Goal: Task Accomplishment & Management: Manage account settings

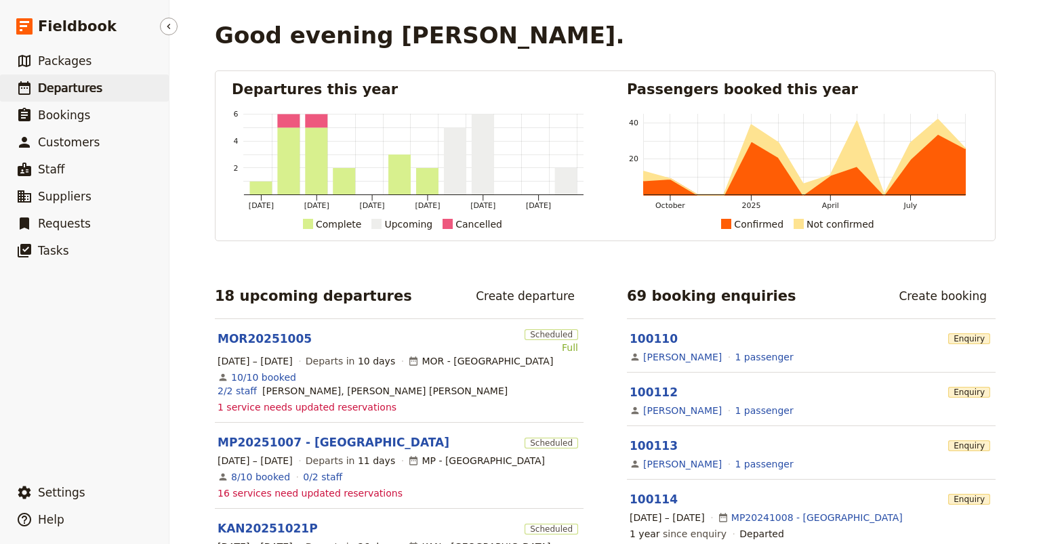
click at [64, 87] on span "Departures" at bounding box center [70, 88] width 64 height 14
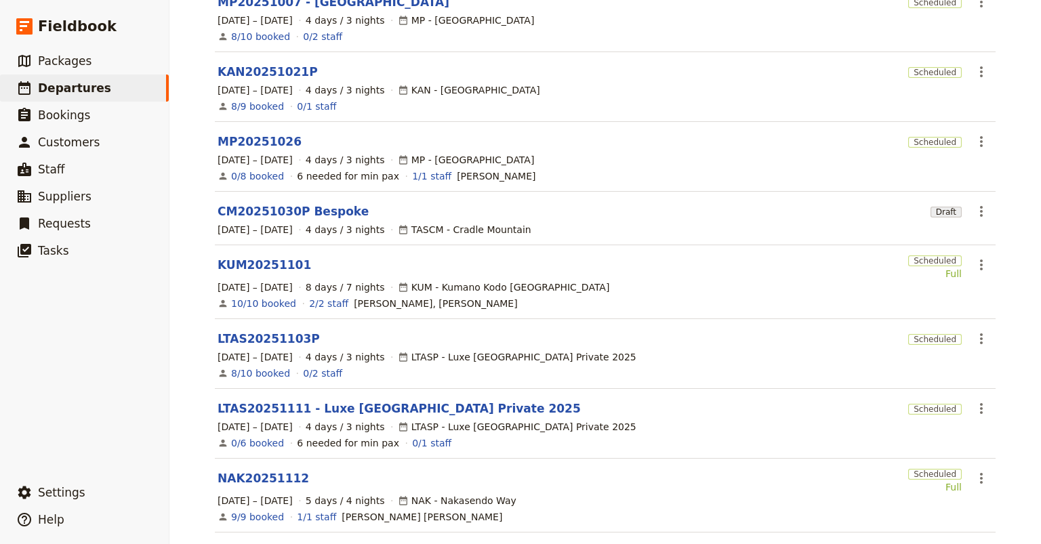
scroll to position [348, 0]
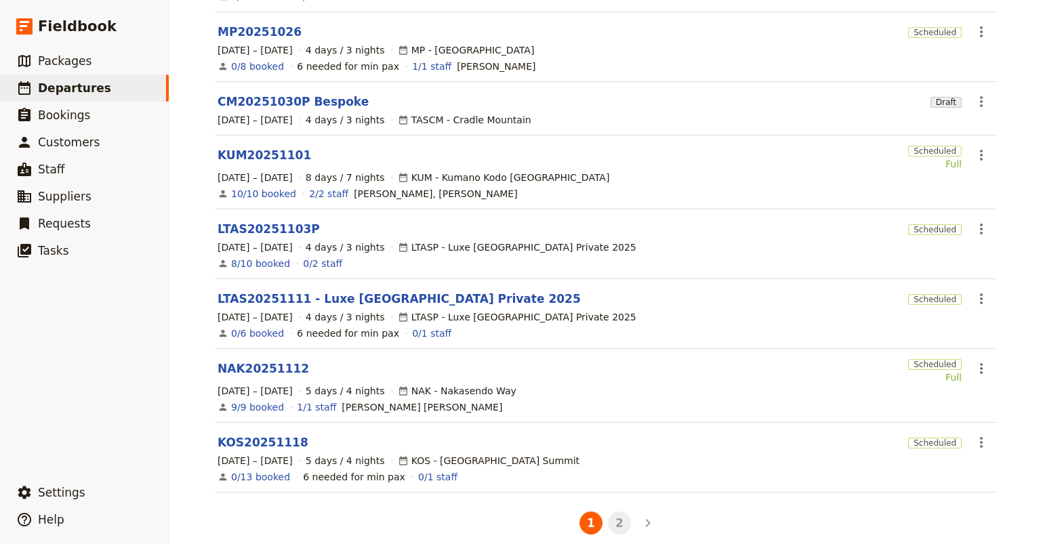
click at [616, 512] on button "2" at bounding box center [619, 523] width 23 height 23
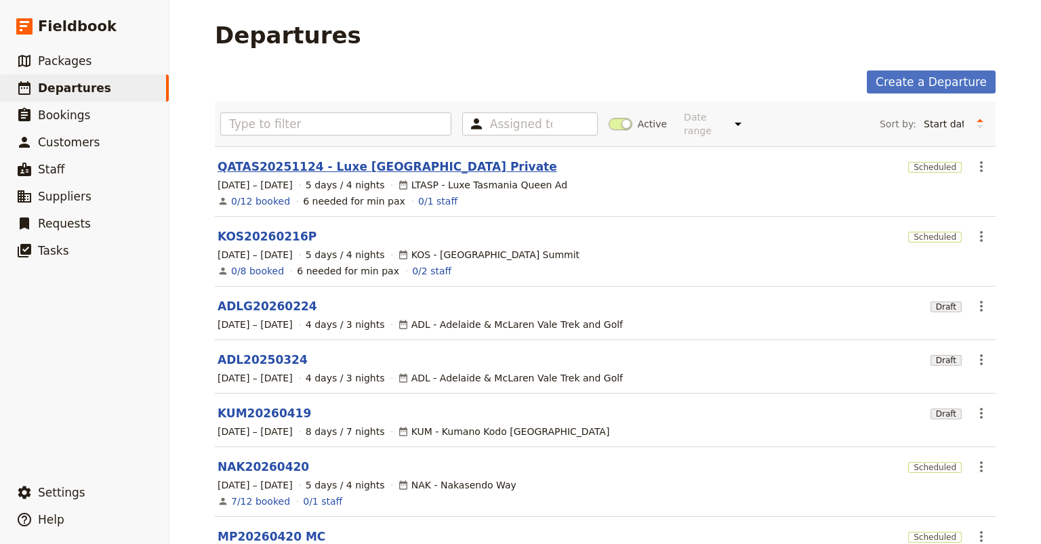
click at [255, 159] on link "QATAS20251124 - Luxe [GEOGRAPHIC_DATA] Private" at bounding box center [388, 167] width 340 height 16
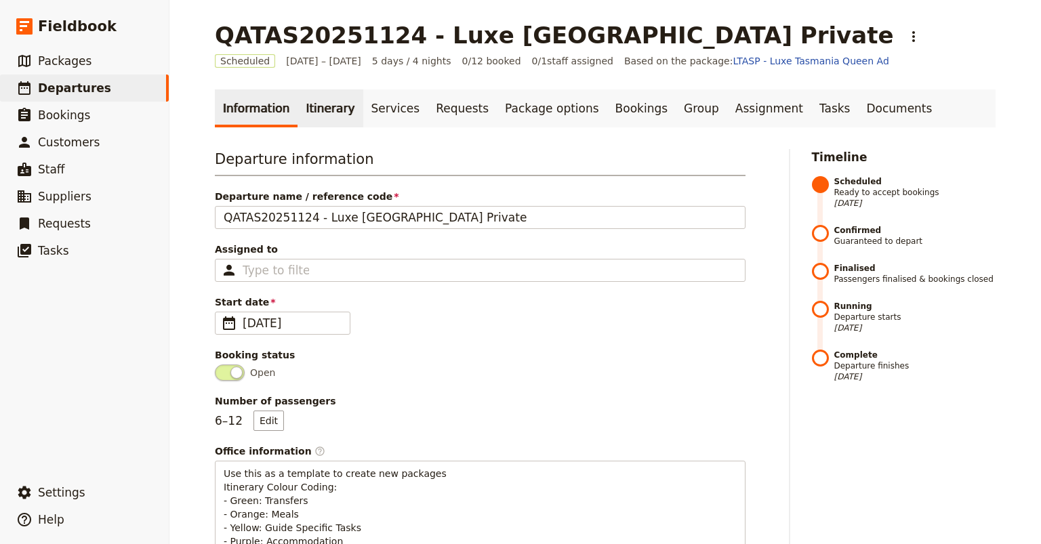
click at [318, 108] on link "Itinerary" at bounding box center [330, 108] width 65 height 38
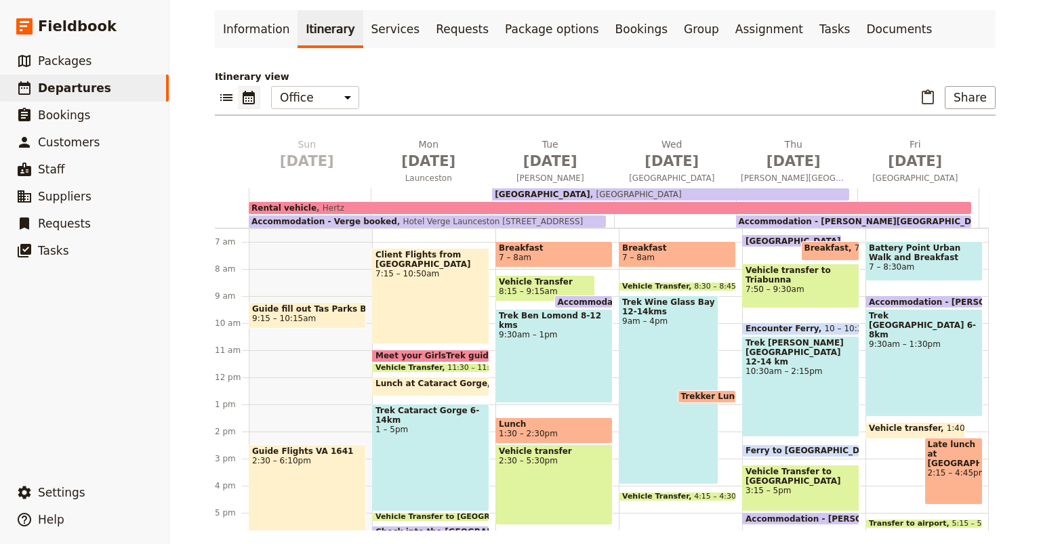
scroll to position [87, 0]
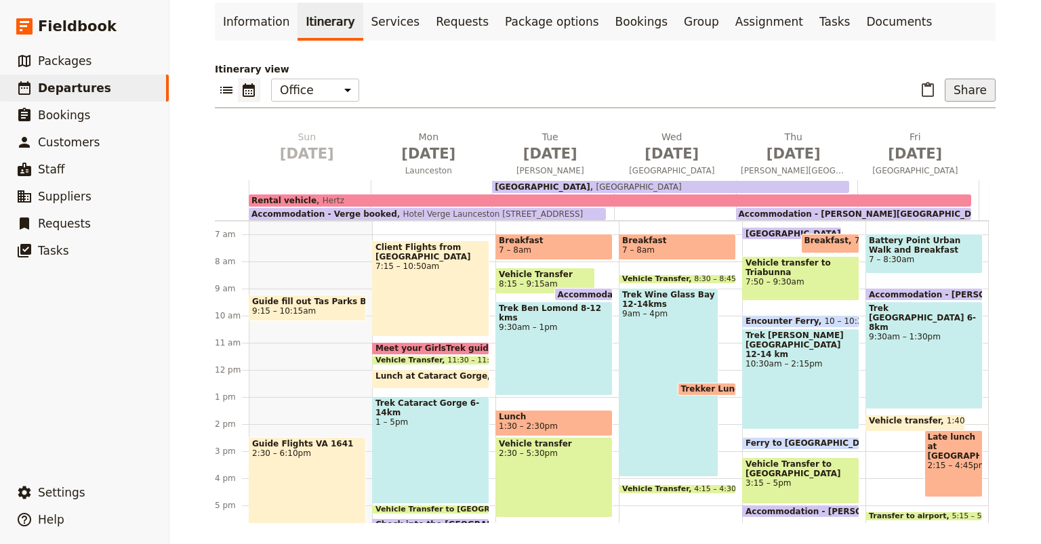
click at [976, 87] on button "Share" at bounding box center [970, 90] width 51 height 23
click at [927, 139] on span "Passenger itinerary" at bounding box center [936, 139] width 92 height 14
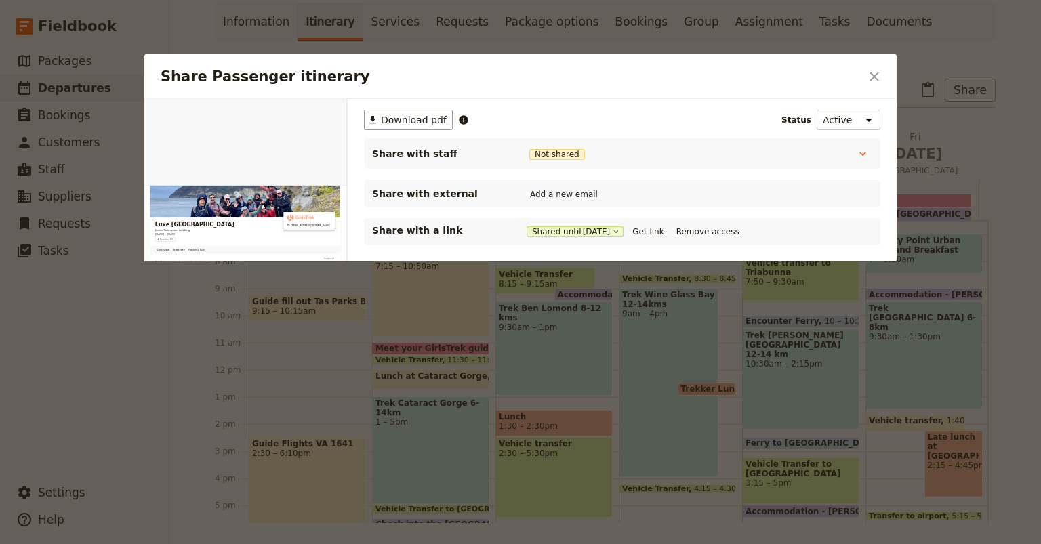
scroll to position [0, 0]
click at [656, 233] on button "Get link" at bounding box center [648, 231] width 38 height 15
click at [874, 79] on icon "Close dialog" at bounding box center [874, 76] width 16 height 16
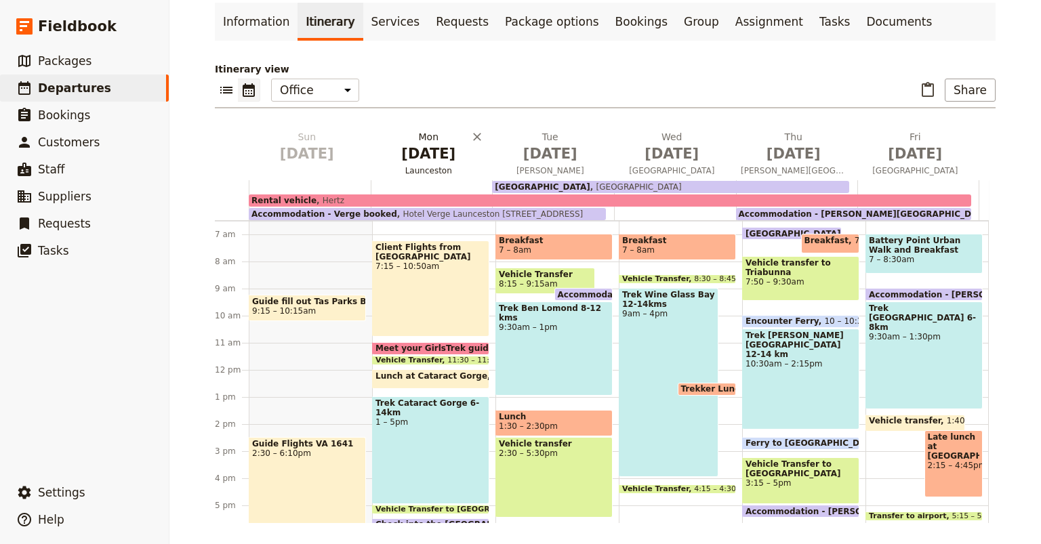
click at [437, 151] on span "[DATE]" at bounding box center [429, 154] width 106 height 20
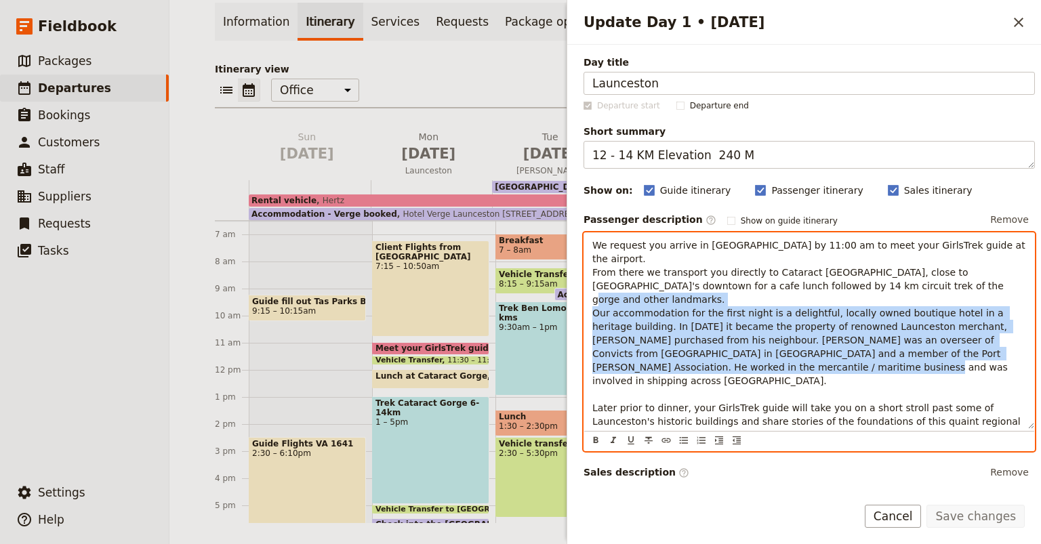
drag, startPoint x: 756, startPoint y: 341, endPoint x: 590, endPoint y: 284, distance: 175.6
click at [590, 284] on div "We request you arrive in [GEOGRAPHIC_DATA] by 11:00 am to meet your GirlsTrek g…" at bounding box center [809, 330] width 450 height 195
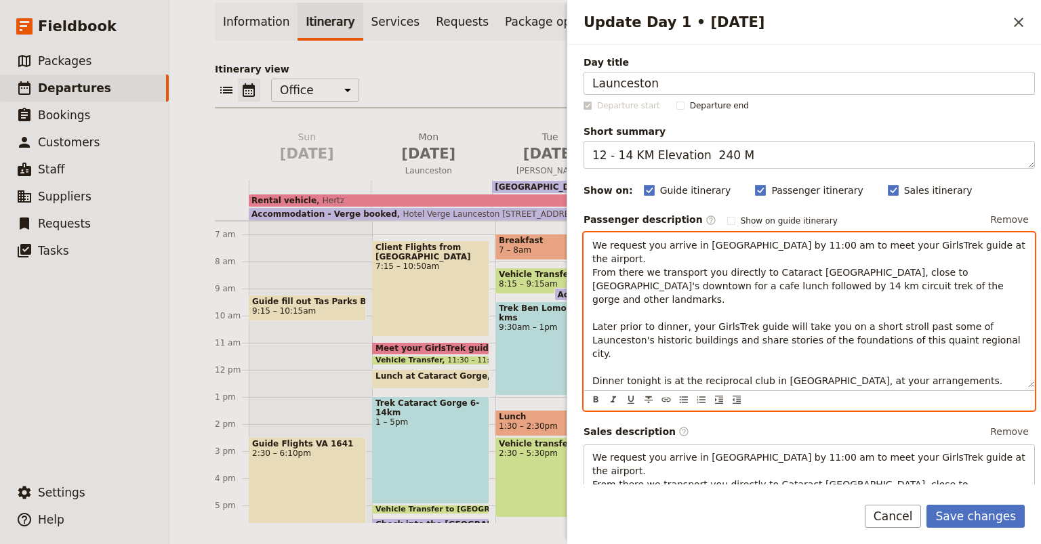
click at [593, 285] on p "We request you arrive in [GEOGRAPHIC_DATA] by 11:00 am to meet your GirlsTrek g…" at bounding box center [810, 313] width 434 height 149
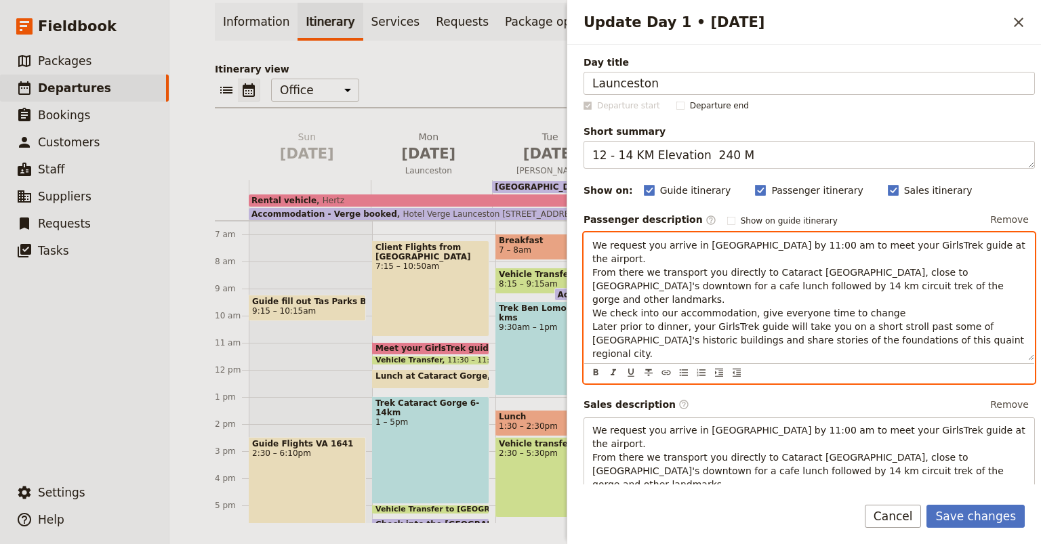
click at [761, 284] on span "We request you arrive in [GEOGRAPHIC_DATA] by 11:00 am to meet your GirlsTrek g…" at bounding box center [811, 313] width 436 height 146
click at [881, 287] on p "We request you arrive in [GEOGRAPHIC_DATA] by 11:00 am to meet your GirlsTrek g…" at bounding box center [810, 313] width 434 height 149
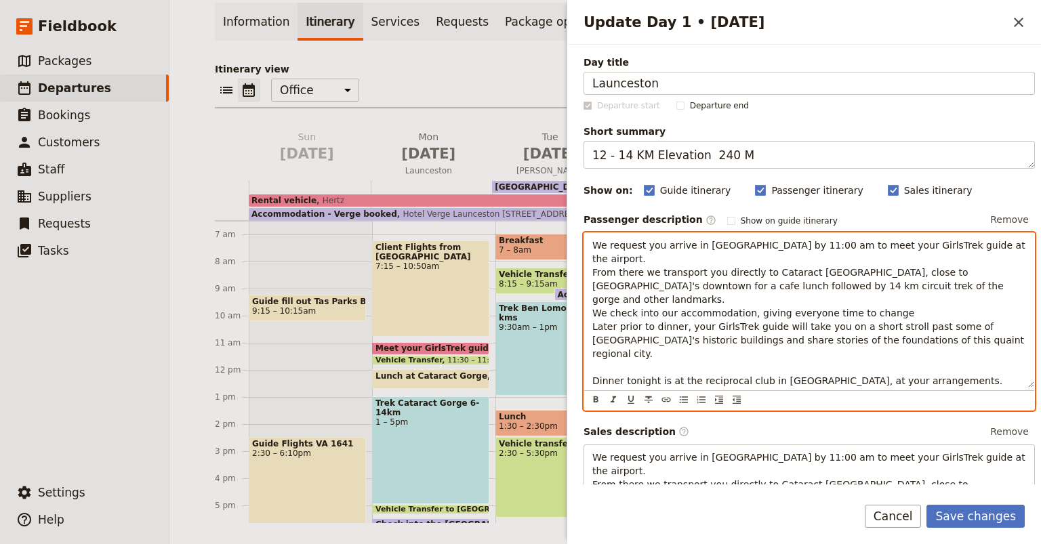
click at [845, 285] on span "We request you arrive in [GEOGRAPHIC_DATA] by 11:00 am to meet your GirlsTrek g…" at bounding box center [811, 313] width 436 height 146
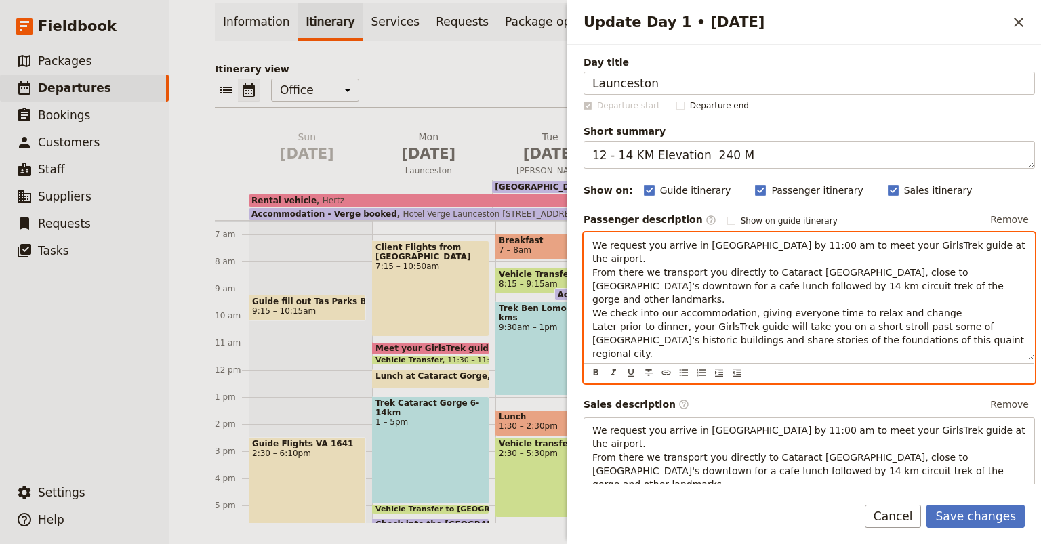
click at [917, 285] on span "We request you arrive in [GEOGRAPHIC_DATA] by 11:00 am to meet your GirlsTrek g…" at bounding box center [811, 313] width 436 height 146
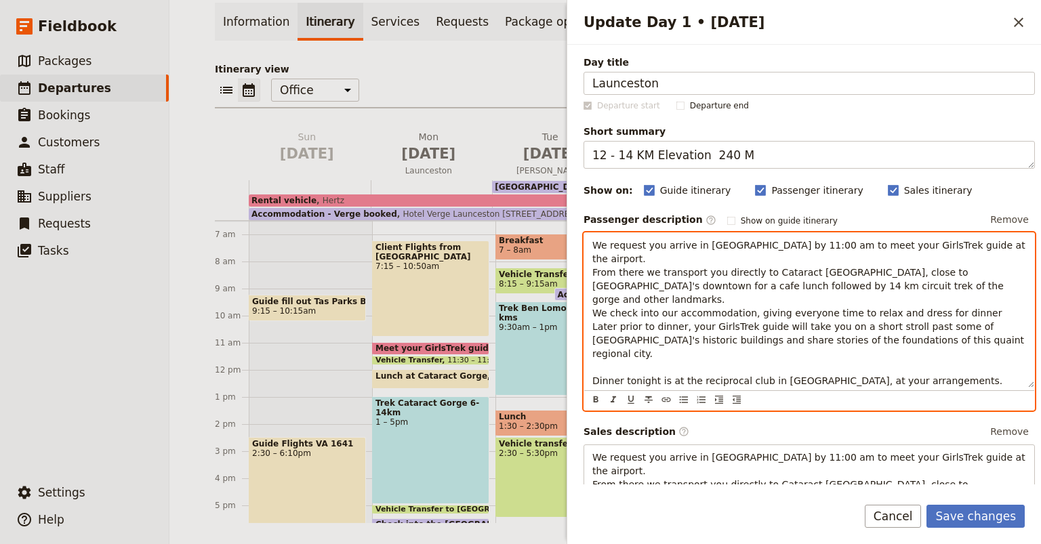
click at [886, 285] on span "We request you arrive in [GEOGRAPHIC_DATA] by 11:00 am to meet your GirlsTrek g…" at bounding box center [811, 313] width 436 height 146
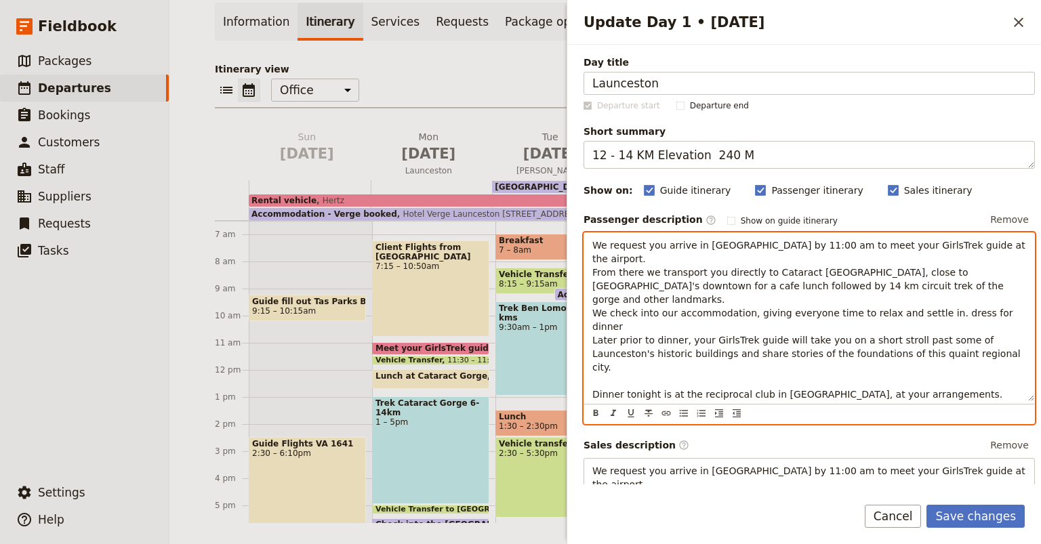
click at [621, 300] on span "We request you arrive in [GEOGRAPHIC_DATA] by 11:00 am to meet your GirlsTrek g…" at bounding box center [811, 320] width 436 height 160
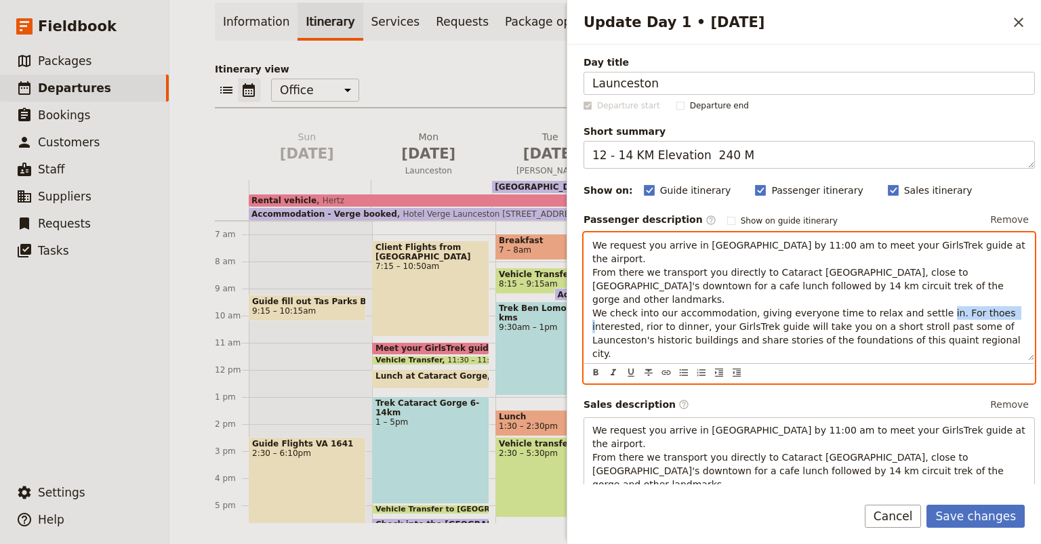
drag, startPoint x: 650, startPoint y: 299, endPoint x: 593, endPoint y: 299, distance: 57.0
click at [593, 299] on span "We request you arrive in [GEOGRAPHIC_DATA] by 11:00 am to meet your GirlsTrek g…" at bounding box center [811, 313] width 436 height 146
click at [595, 325] on p "We request you arrive in [GEOGRAPHIC_DATA] by 11:00 am to meet your GirlsTrek g…" at bounding box center [810, 307] width 434 height 136
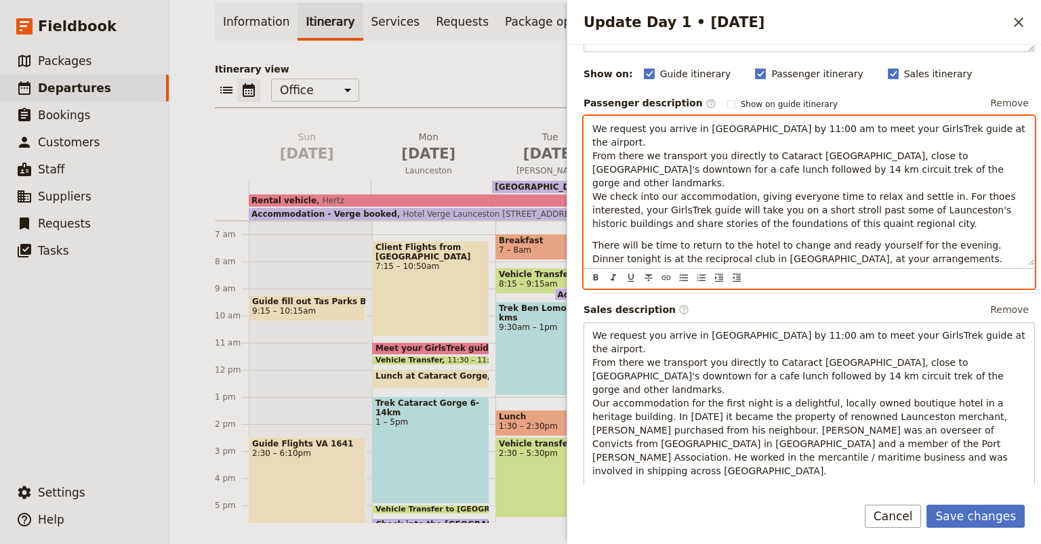
scroll to position [111, 0]
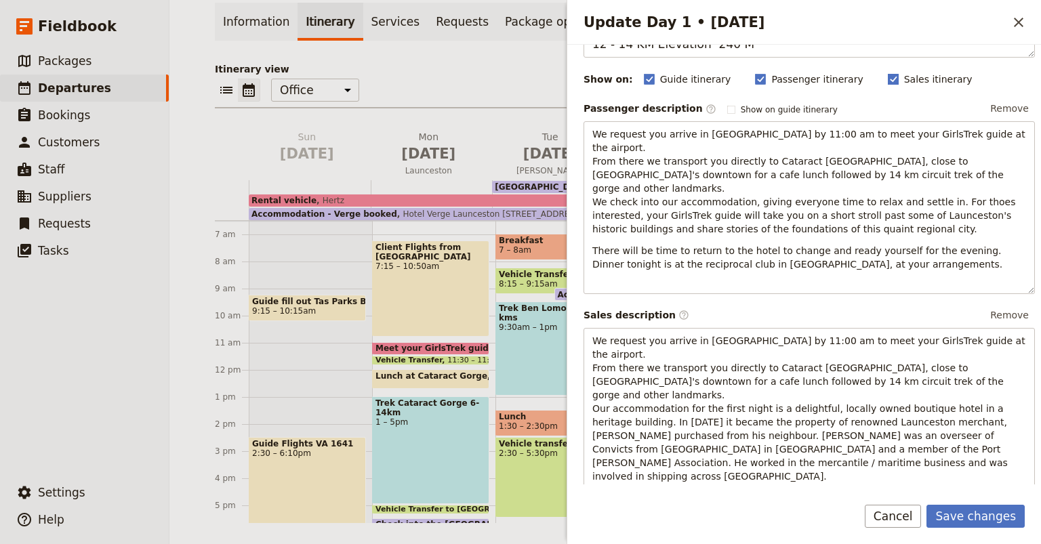
click at [888, 82] on rect "Update Day 1 • 24 Nov" at bounding box center [893, 80] width 10 height 10
click at [887, 73] on input "Sales itinerary" at bounding box center [887, 72] width 1 height 1
checkbox input "false"
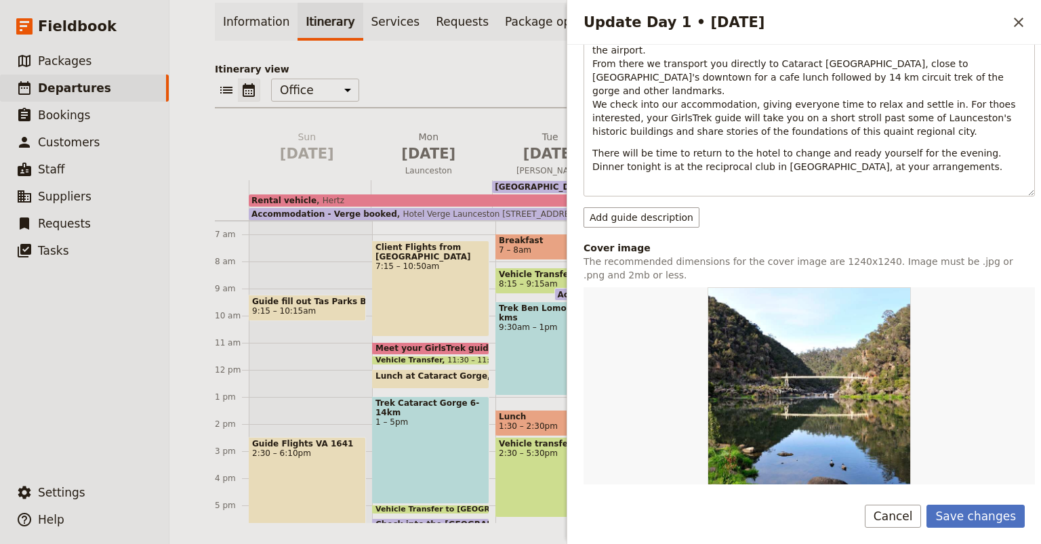
scroll to position [209, 0]
click at [975, 523] on button "Save changes" at bounding box center [976, 516] width 98 height 23
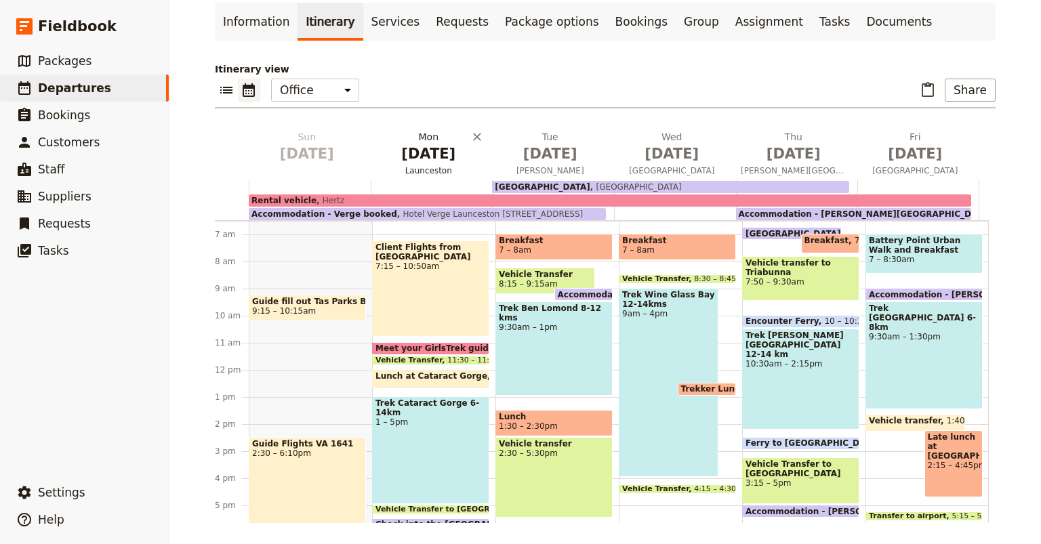
click at [458, 148] on span "[DATE]" at bounding box center [429, 154] width 106 height 20
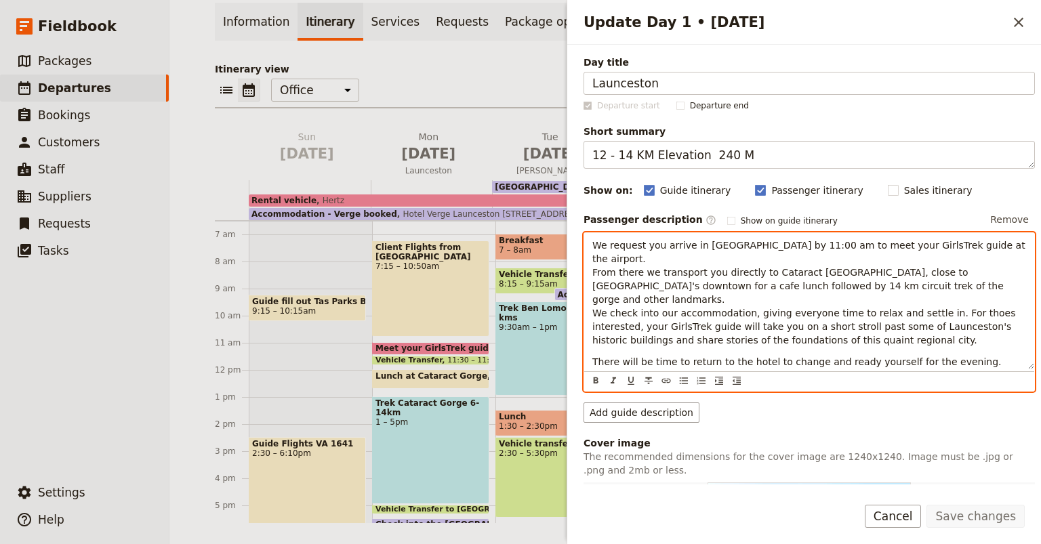
click at [961, 284] on span "We request you arrive in [GEOGRAPHIC_DATA] by 11:00 am to meet your GirlsTrek g…" at bounding box center [811, 293] width 436 height 106
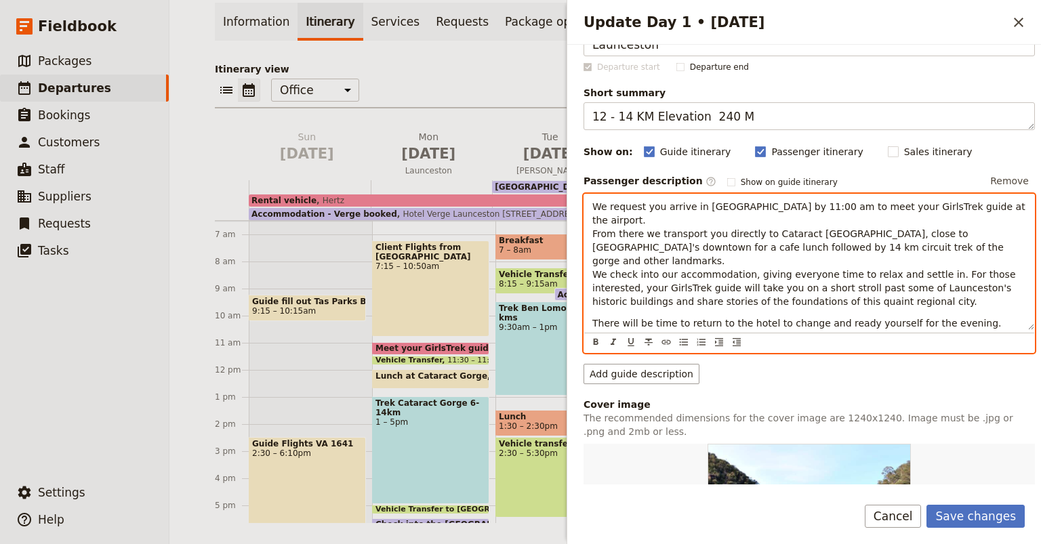
scroll to position [34, 0]
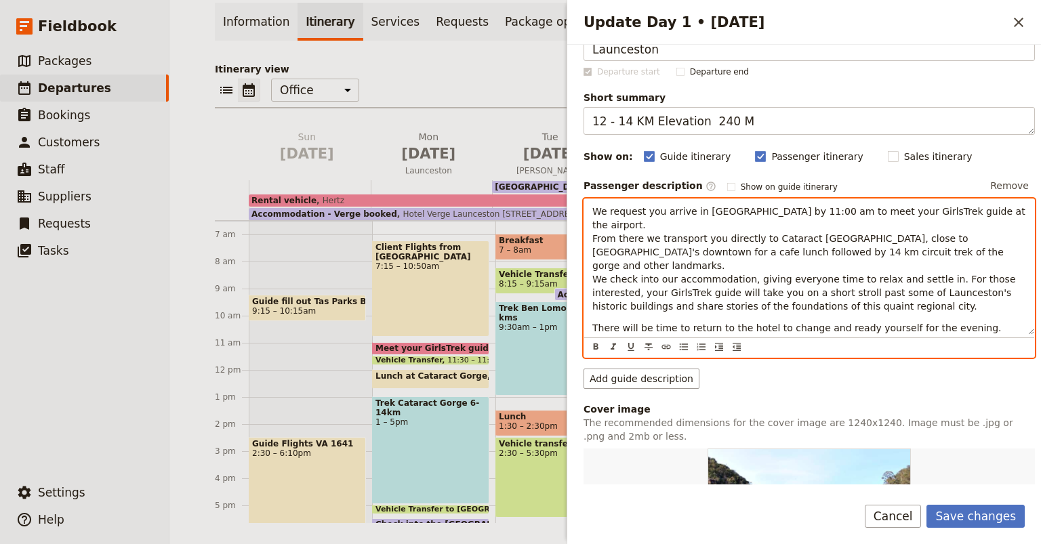
click at [689, 323] on span "There will be time to return to the hotel to change and ready yourself for the …" at bounding box center [799, 335] width 412 height 24
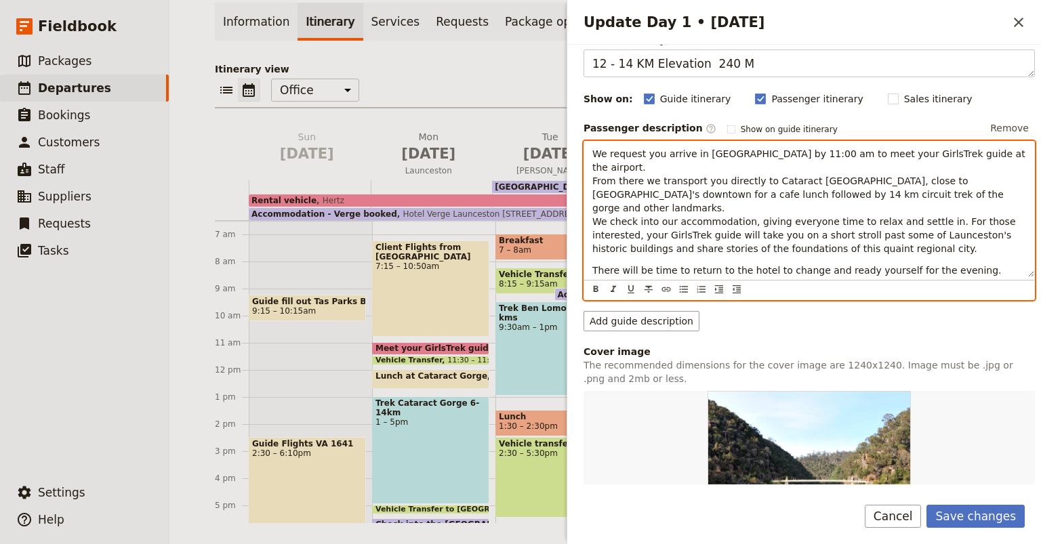
scroll to position [102, 0]
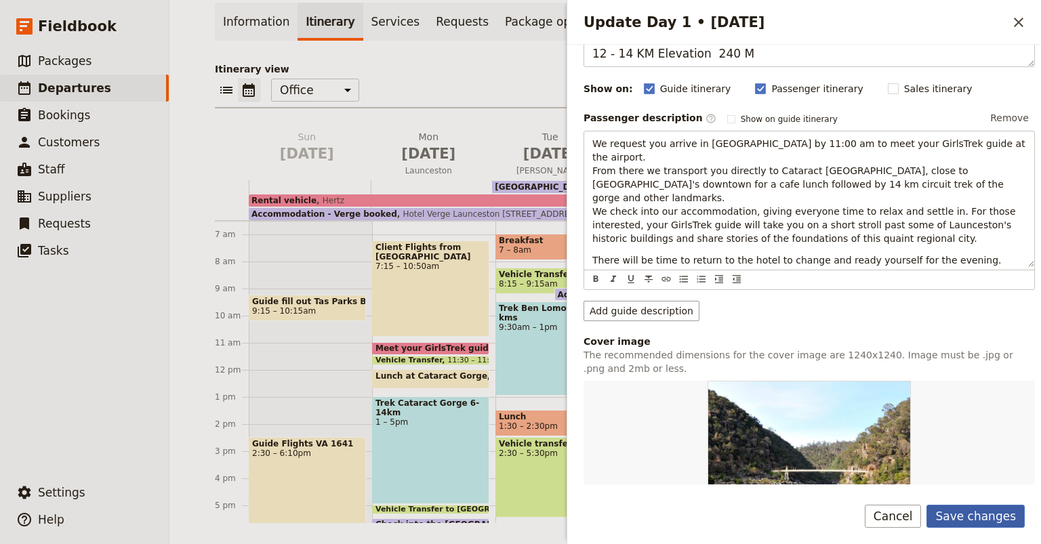
click at [987, 519] on button "Save changes" at bounding box center [976, 516] width 98 height 23
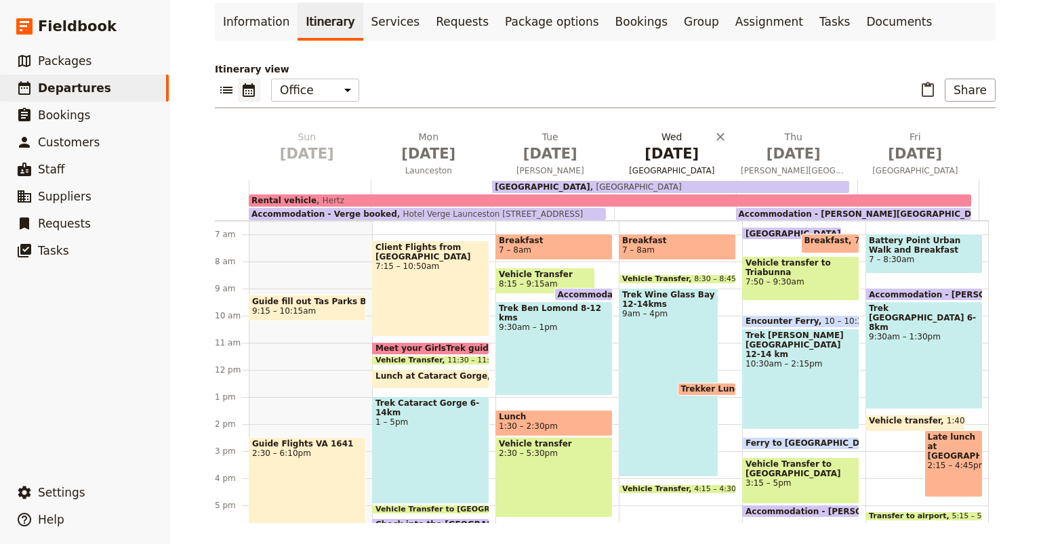
click at [665, 155] on span "[DATE]" at bounding box center [673, 154] width 106 height 20
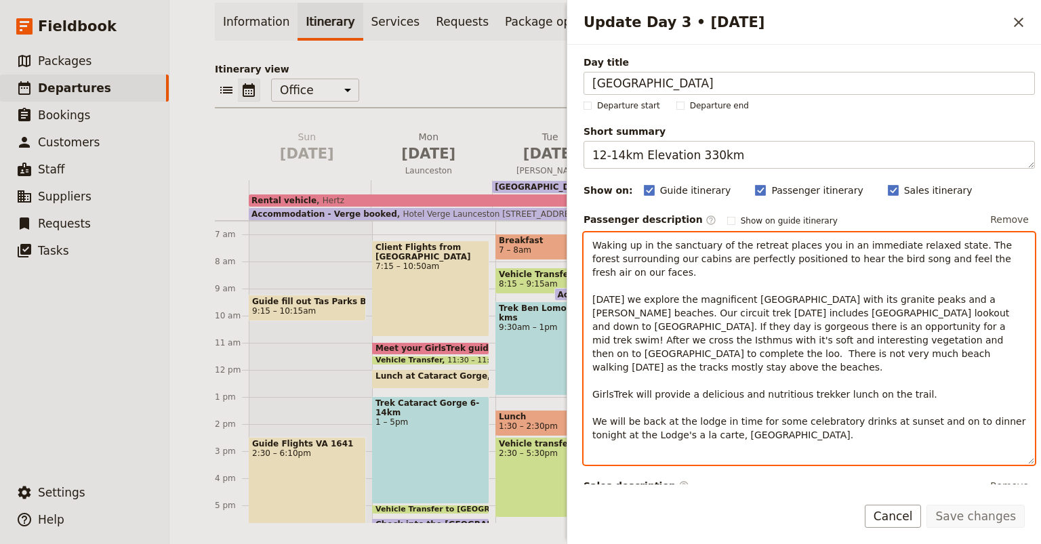
click at [1002, 313] on span "Waking up in the sanctuary of the retreat places you in an immediate relaxed st…" at bounding box center [811, 340] width 437 height 201
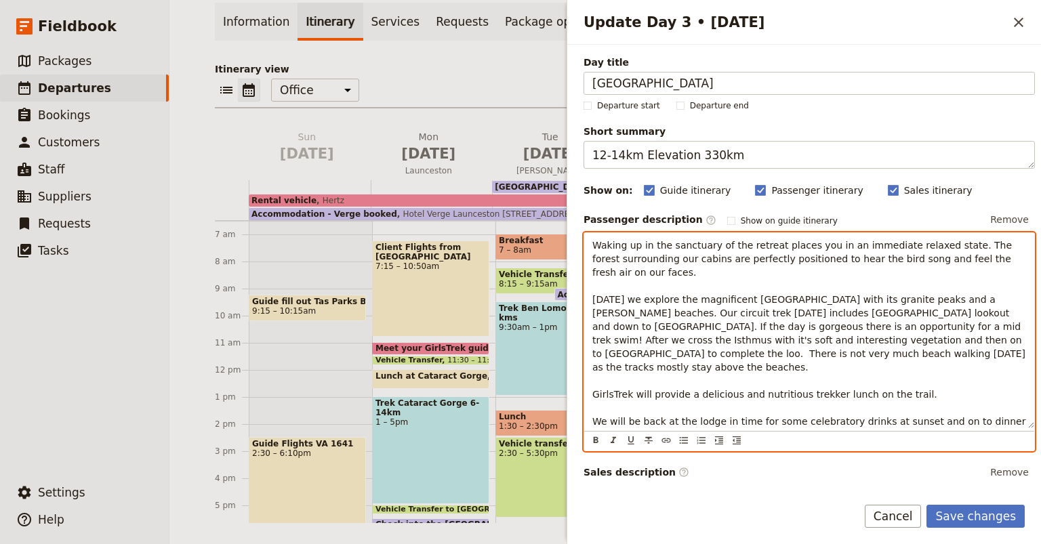
click at [641, 328] on span "Waking up in the sanctuary of the retreat places you in an immediate relaxed st…" at bounding box center [811, 340] width 437 height 201
click at [1016, 311] on span "Waking up in the sanctuary of the retreat places you in an immediate relaxed st…" at bounding box center [811, 340] width 437 height 201
click at [637, 325] on span "Waking up in the sanctuary of the retreat places you in an immediate relaxed st…" at bounding box center [811, 340] width 437 height 201
click at [869, 325] on span "Waking up in the sanctuary of the retreat places you in an immediate relaxed st…" at bounding box center [811, 340] width 437 height 201
click at [967, 342] on span "Waking up in the sanctuary of the retreat places you in an immediate relaxed st…" at bounding box center [811, 340] width 437 height 201
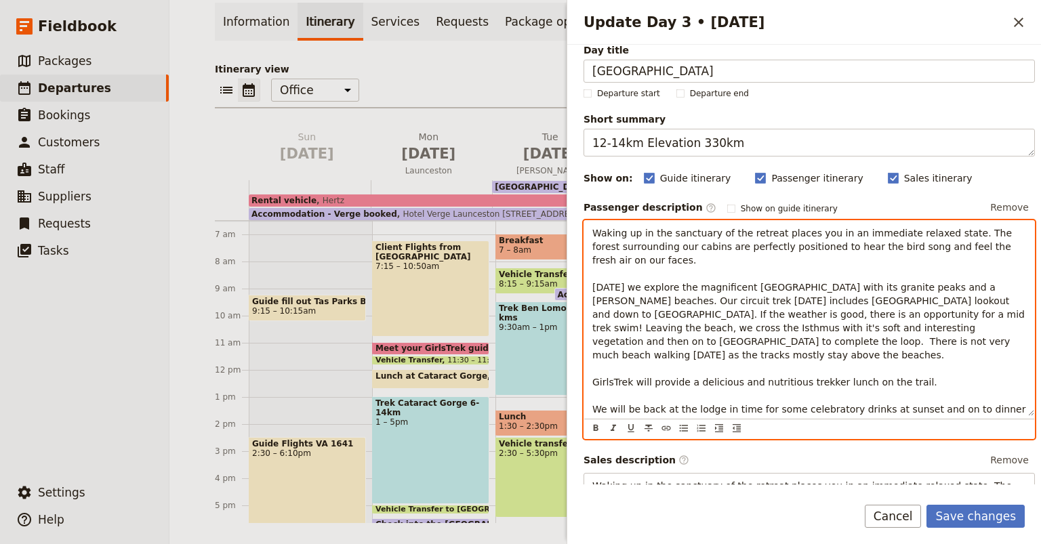
scroll to position [14, 0]
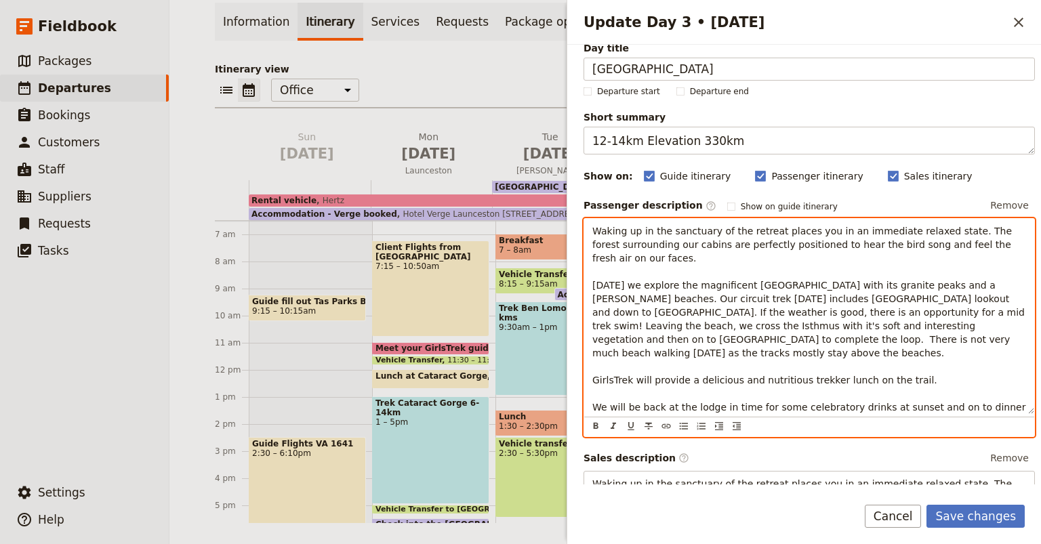
click at [979, 327] on span "Waking up in the sanctuary of the retreat places you in an immediate relaxed st…" at bounding box center [811, 326] width 437 height 201
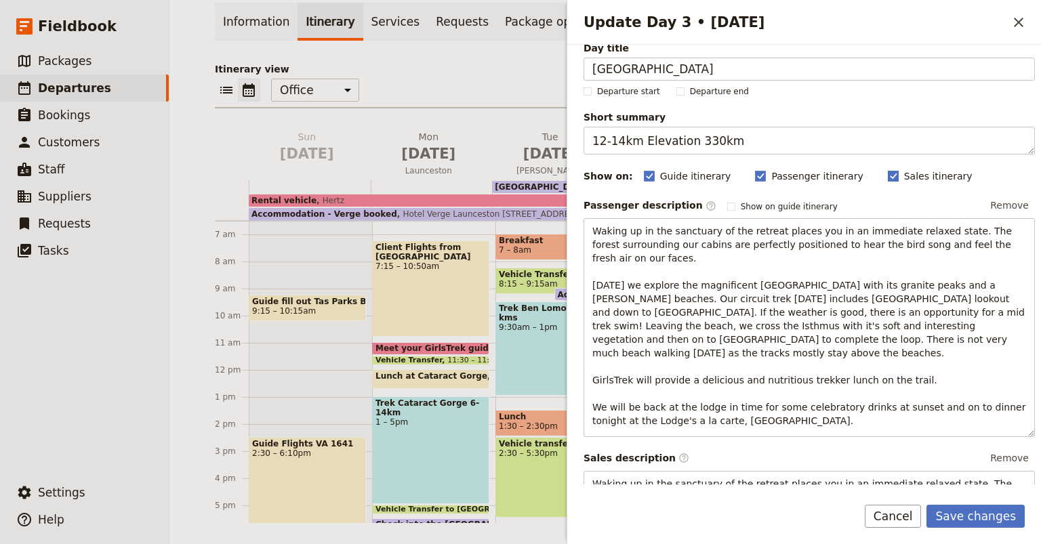
click at [888, 172] on rect "Update Day 3 • 26 Nov" at bounding box center [893, 177] width 10 height 10
click at [887, 169] on input "Sales itinerary" at bounding box center [887, 169] width 1 height 1
checkbox input "false"
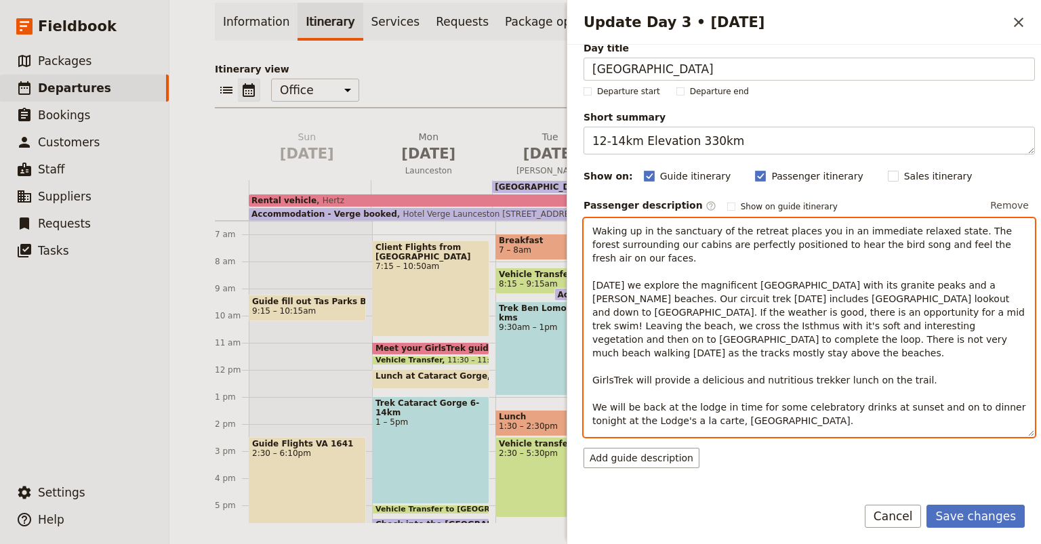
click at [662, 326] on span "Waking up in the sanctuary of the retreat places you in an immediate relaxed st…" at bounding box center [811, 326] width 437 height 201
click at [779, 327] on span "Waking up in the sanctuary of the retreat places you in an immediate relaxed st…" at bounding box center [811, 326] width 437 height 201
click at [636, 340] on span "Waking up in the sanctuary of the retreat places you in an immediate relaxed st…" at bounding box center [811, 326] width 437 height 201
click at [718, 341] on span "Waking up in the sanctuary of the retreat places you in an immediate relaxed st…" at bounding box center [811, 326] width 437 height 201
click at [810, 340] on span "Waking up in the sanctuary of the retreat places you in an immediate relaxed st…" at bounding box center [811, 326] width 437 height 201
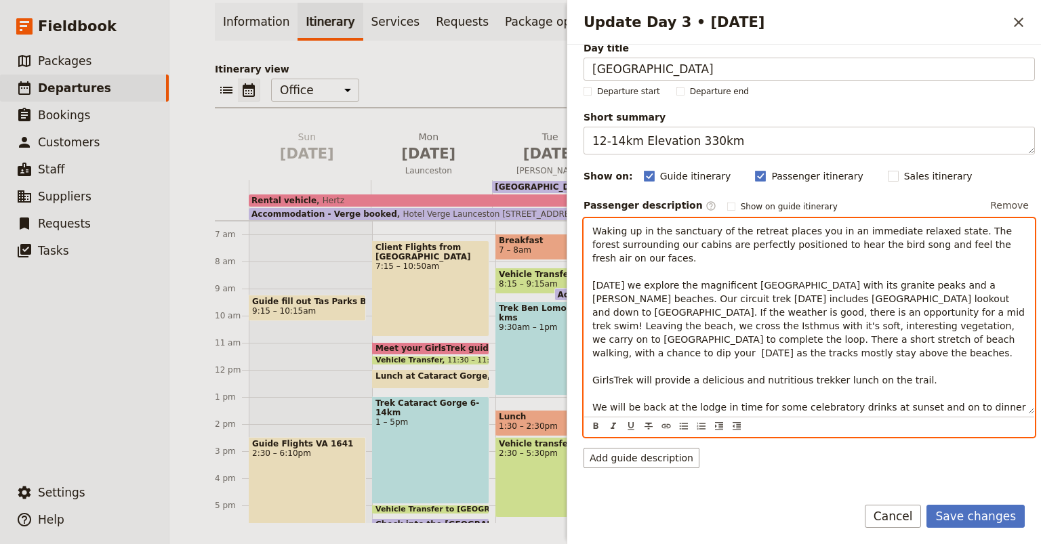
click at [865, 340] on span "Waking up in the sanctuary of the retreat places you in an immediate relaxed st…" at bounding box center [811, 326] width 437 height 201
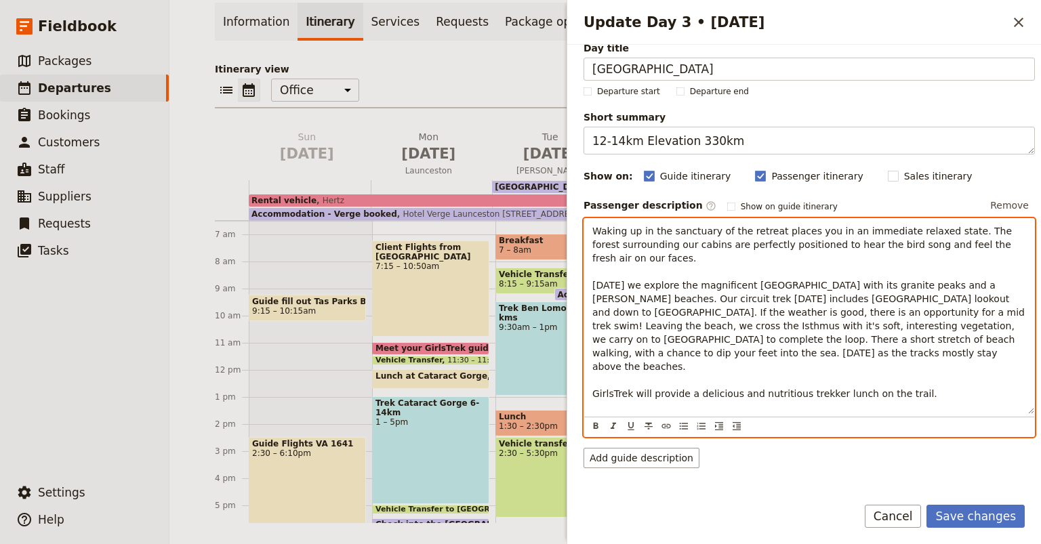
click at [940, 340] on span "Waking up in the sanctuary of the retreat places you in an immediate relaxed st…" at bounding box center [811, 333] width 437 height 214
drag, startPoint x: 937, startPoint y: 338, endPoint x: 957, endPoint y: 351, distance: 24.1
click at [957, 351] on p "Waking up in the sanctuary of the retreat places you in an immediate relaxed st…" at bounding box center [810, 332] width 434 height 217
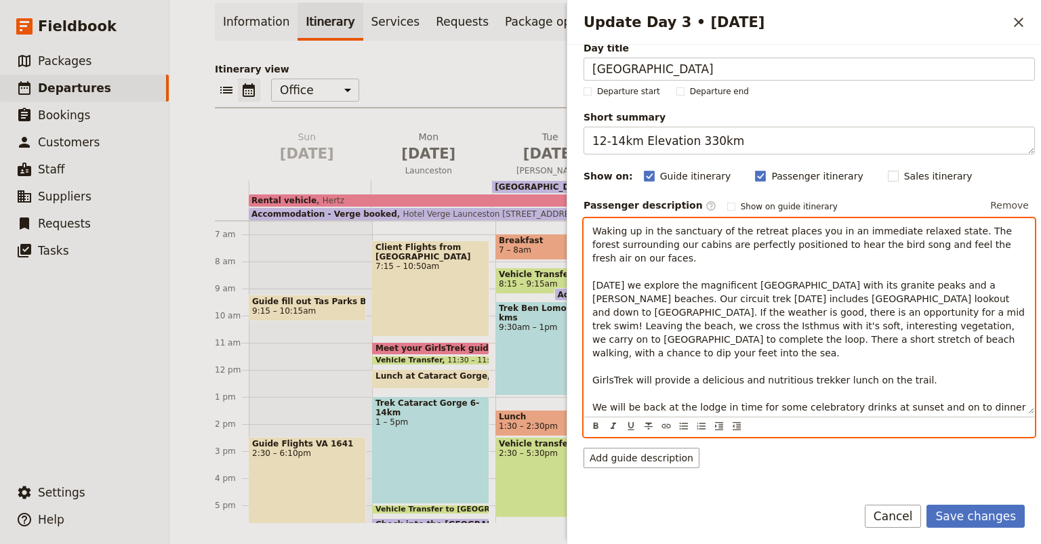
click at [746, 368] on span "Waking up in the sanctuary of the retreat places you in an immediate relaxed st…" at bounding box center [811, 326] width 437 height 201
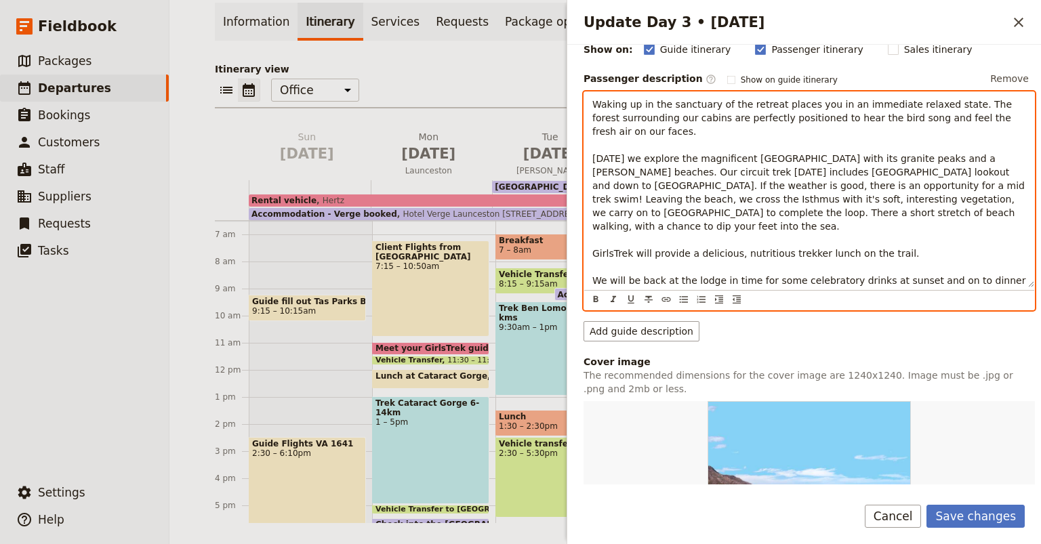
scroll to position [143, 0]
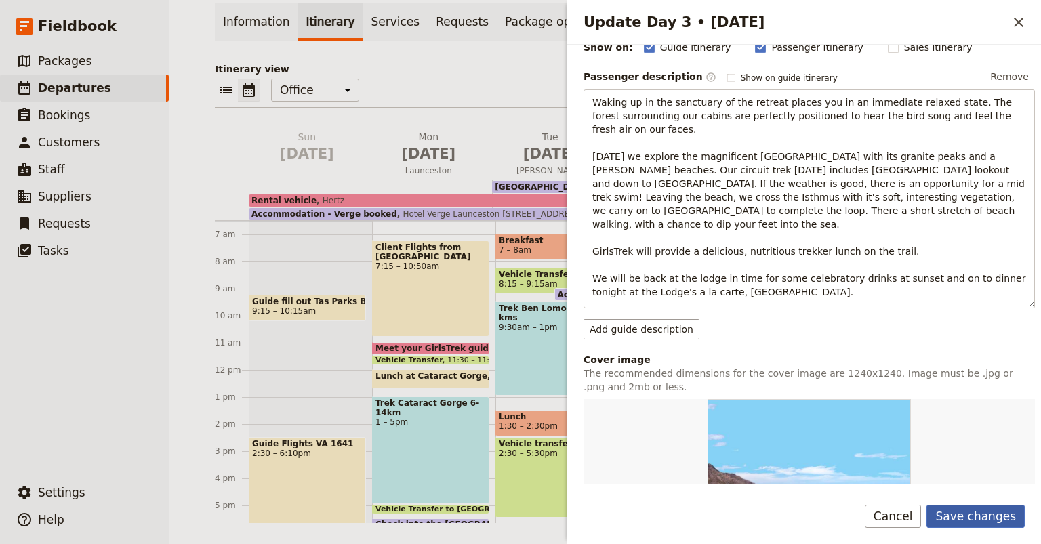
click at [978, 513] on button "Save changes" at bounding box center [976, 516] width 98 height 23
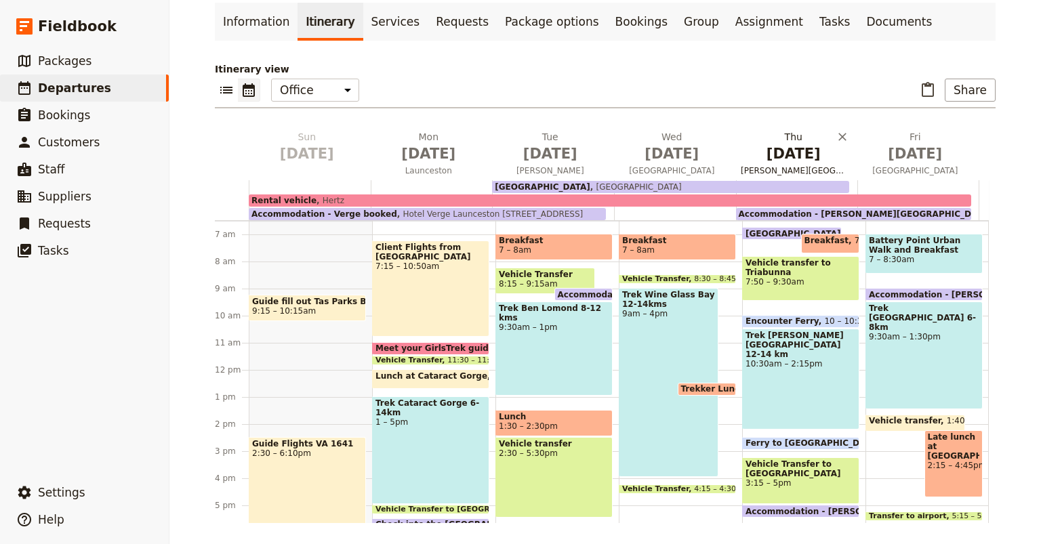
click at [782, 149] on span "[DATE]" at bounding box center [794, 154] width 106 height 20
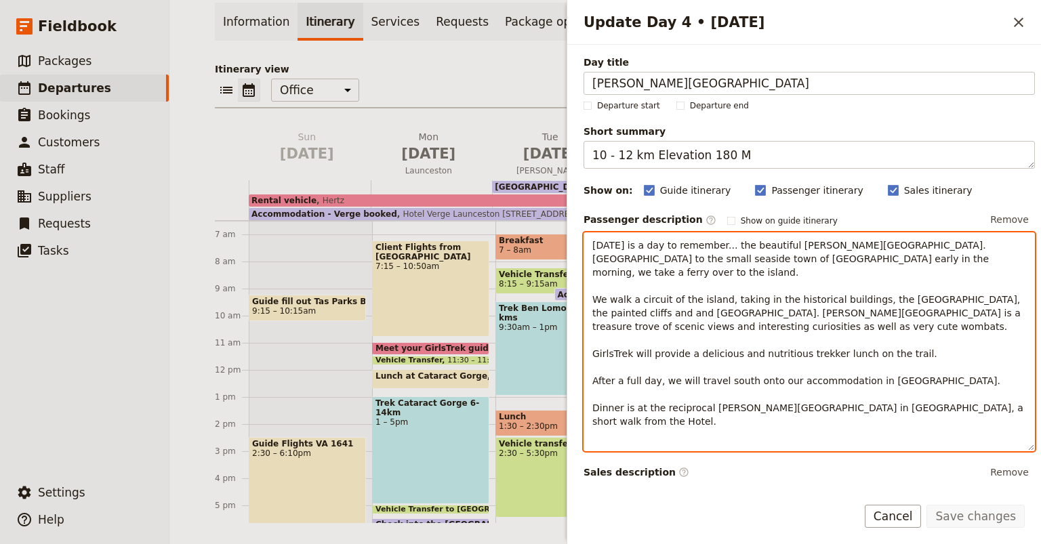
click at [945, 287] on span "[DATE] is a day to remember... the beautiful [PERSON_NAME][GEOGRAPHIC_DATA]. [G…" at bounding box center [810, 333] width 434 height 187
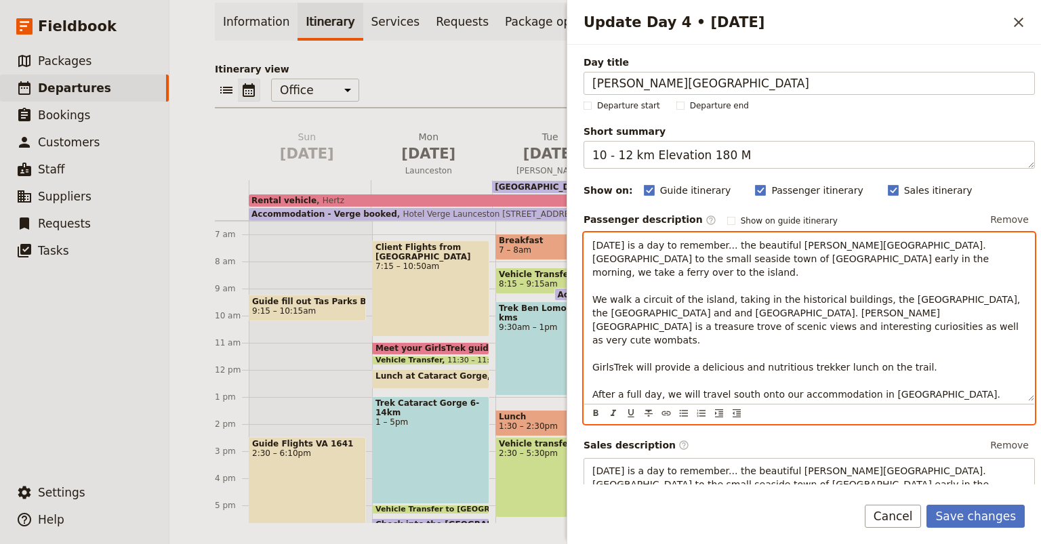
click at [978, 285] on span "[DATE] is a day to remember... the beautiful [PERSON_NAME][GEOGRAPHIC_DATA]. [G…" at bounding box center [810, 340] width 434 height 201
click at [1013, 288] on span "[DATE] is a day to remember... the beautiful [PERSON_NAME][GEOGRAPHIC_DATA]. [G…" at bounding box center [810, 340] width 434 height 201
click at [745, 339] on span "[DATE] is a day to remember... the beautiful [PERSON_NAME][GEOGRAPHIC_DATA]. [G…" at bounding box center [810, 340] width 434 height 201
click at [884, 346] on p "[DATE] is a day to remember... the beautiful [PERSON_NAME][GEOGRAPHIC_DATA]. [G…" at bounding box center [810, 340] width 434 height 203
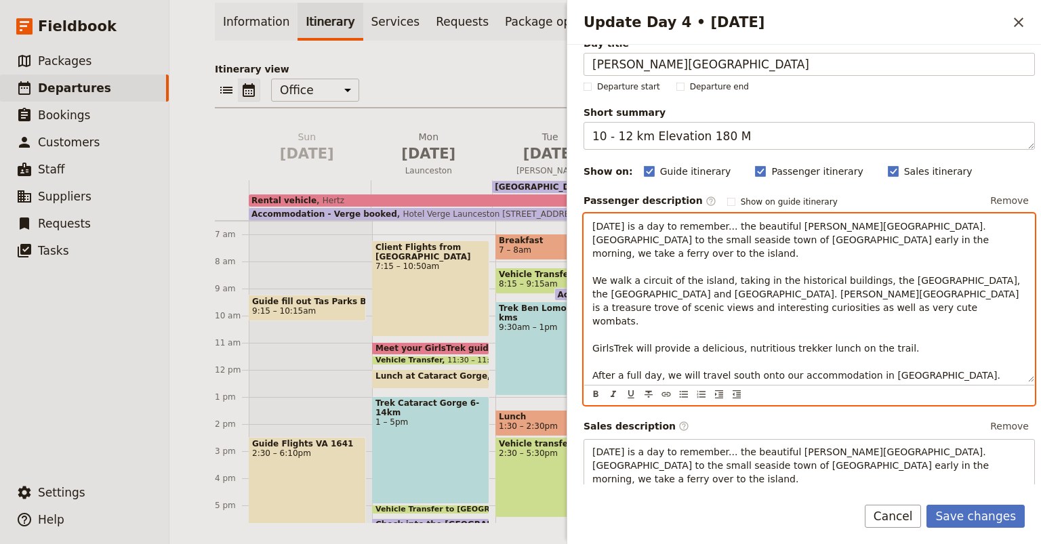
scroll to position [20, 0]
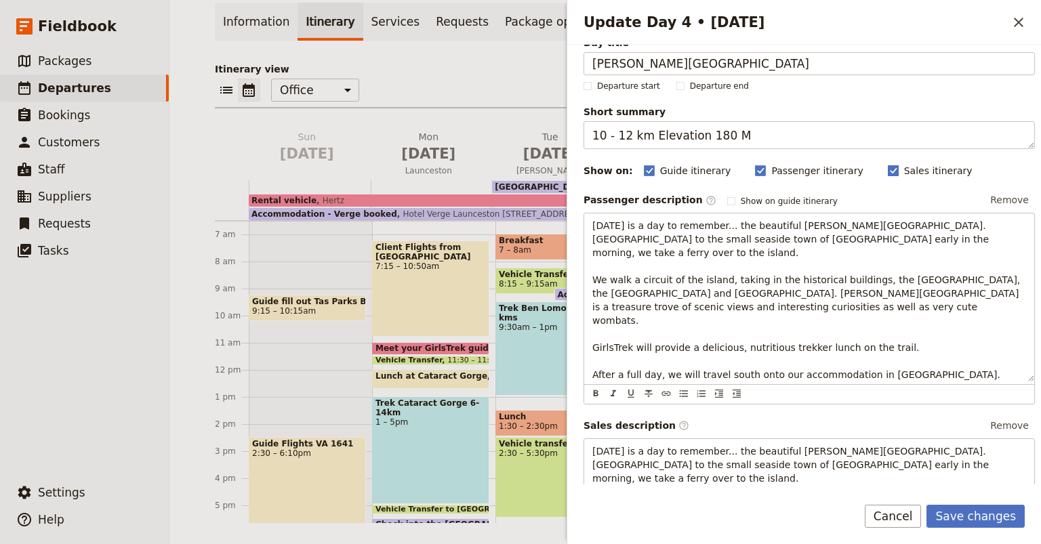
click at [888, 172] on rect "Update Day 4 • 27 Nov" at bounding box center [893, 171] width 10 height 10
click at [887, 164] on input "Sales itinerary" at bounding box center [887, 163] width 1 height 1
checkbox input "false"
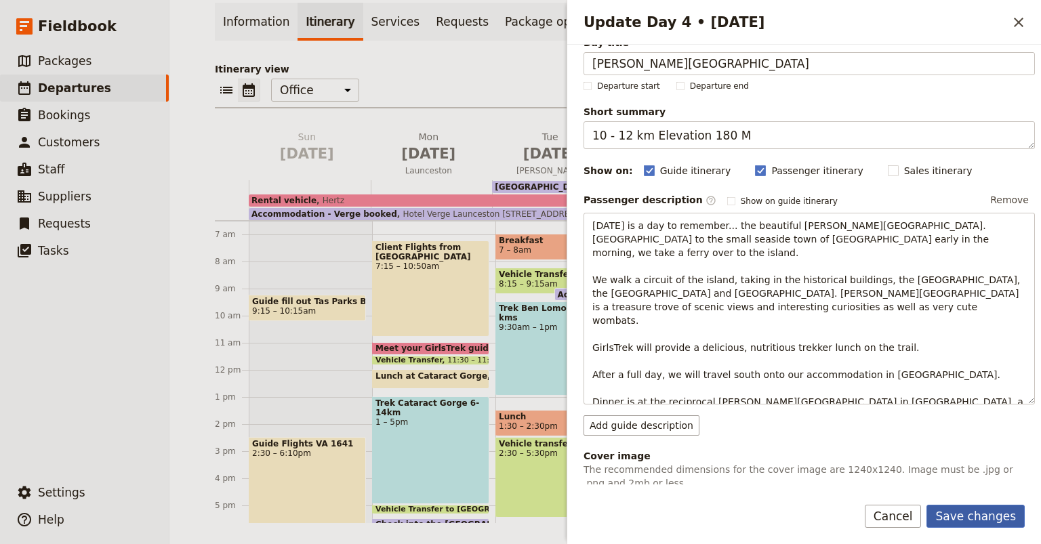
click at [961, 518] on button "Save changes" at bounding box center [976, 516] width 98 height 23
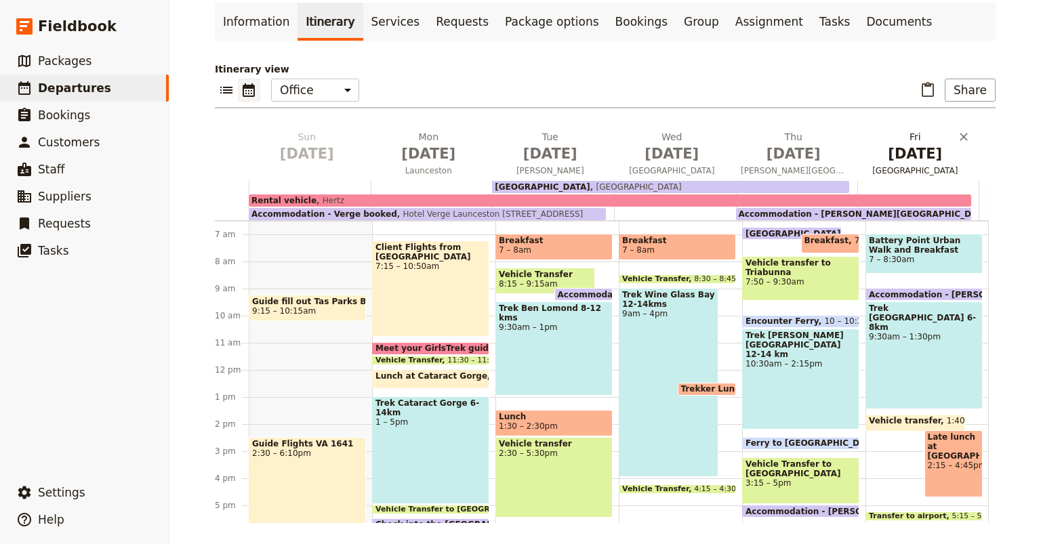
click at [887, 169] on span "[GEOGRAPHIC_DATA]" at bounding box center [916, 170] width 117 height 11
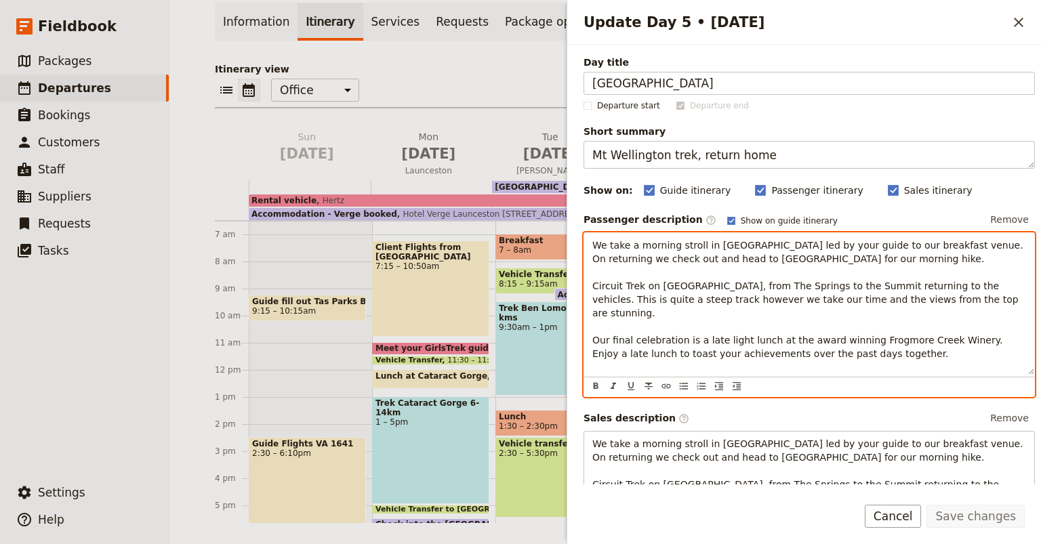
click at [598, 323] on span "We take a morning stroll in [GEOGRAPHIC_DATA] led by your guide to our breakfas…" at bounding box center [810, 313] width 434 height 146
click at [783, 325] on span "We take a morning stroll in [GEOGRAPHIC_DATA] led by your guide to our breakfas…" at bounding box center [810, 313] width 434 height 146
click at [919, 325] on span "We take a morning stroll in [GEOGRAPHIC_DATA] led by your guide to our breakfas…" at bounding box center [810, 313] width 434 height 146
click at [936, 327] on span "We take a morning stroll in [GEOGRAPHIC_DATA] led by your guide to our breakfas…" at bounding box center [810, 313] width 434 height 146
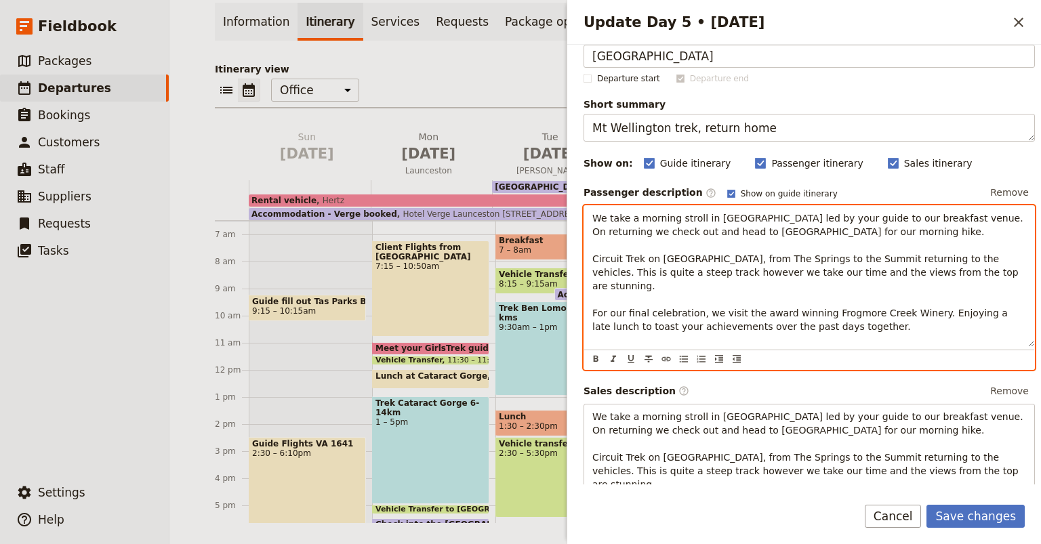
scroll to position [30, 0]
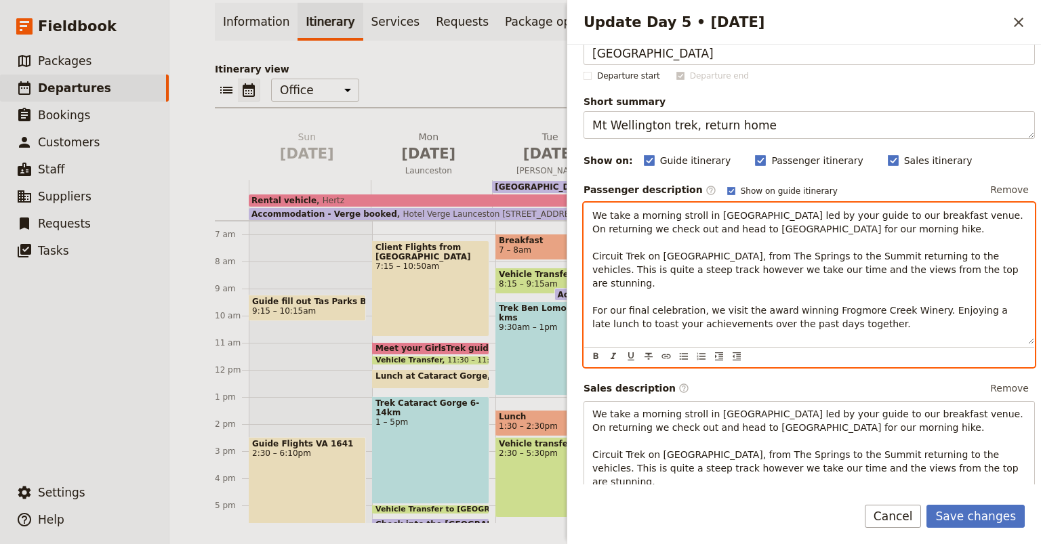
click at [622, 334] on span "We take a morning stroll in [GEOGRAPHIC_DATA] led by your guide to our breakfas…" at bounding box center [810, 283] width 434 height 146
click at [760, 338] on span "We take a morning stroll in [GEOGRAPHIC_DATA] led by your guide to our breakfas…" at bounding box center [810, 283] width 434 height 146
click at [745, 338] on span "We take a morning stroll in [GEOGRAPHIC_DATA] led by your guide to our breakfas…" at bounding box center [810, 283] width 434 height 146
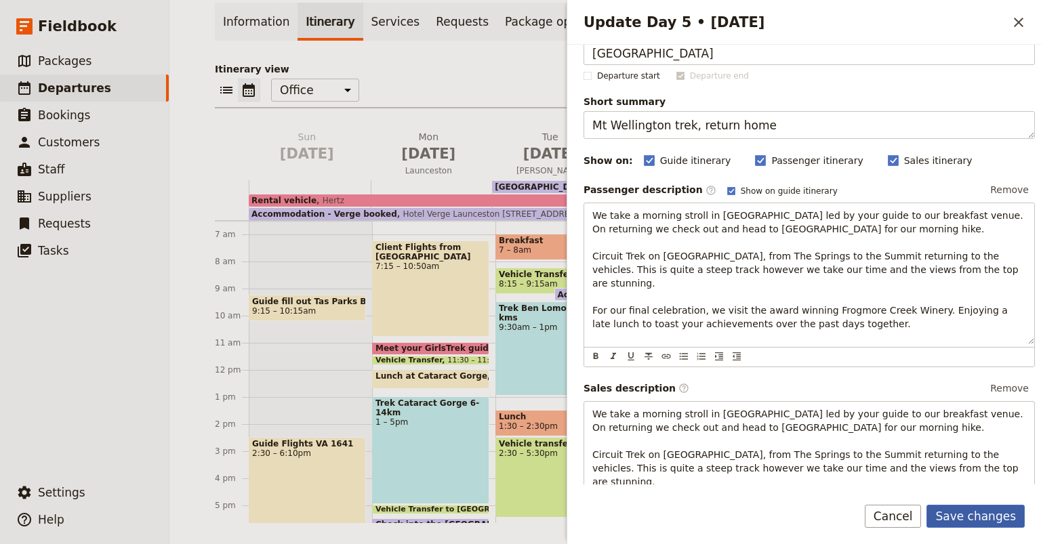
click at [964, 517] on button "Save changes" at bounding box center [976, 516] width 98 height 23
